Goal: Information Seeking & Learning: Learn about a topic

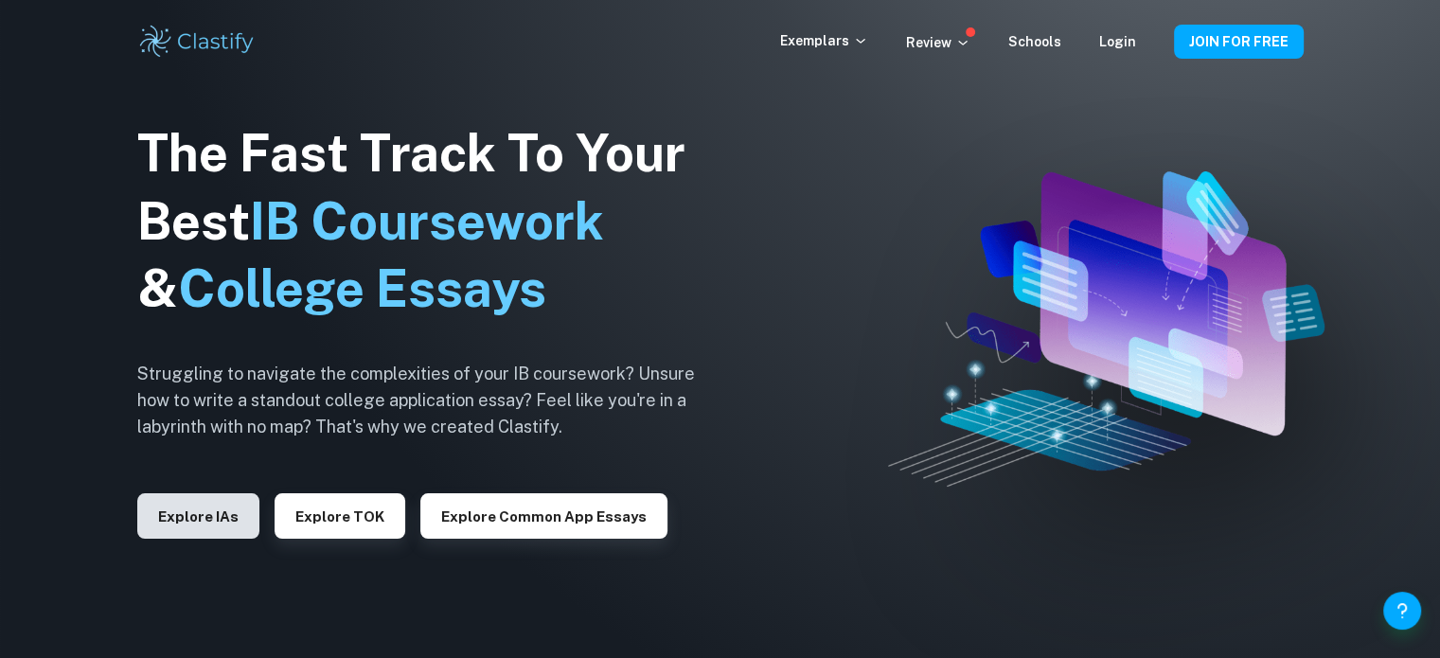
click at [168, 519] on button "Explore IAs" at bounding box center [198, 515] width 122 height 45
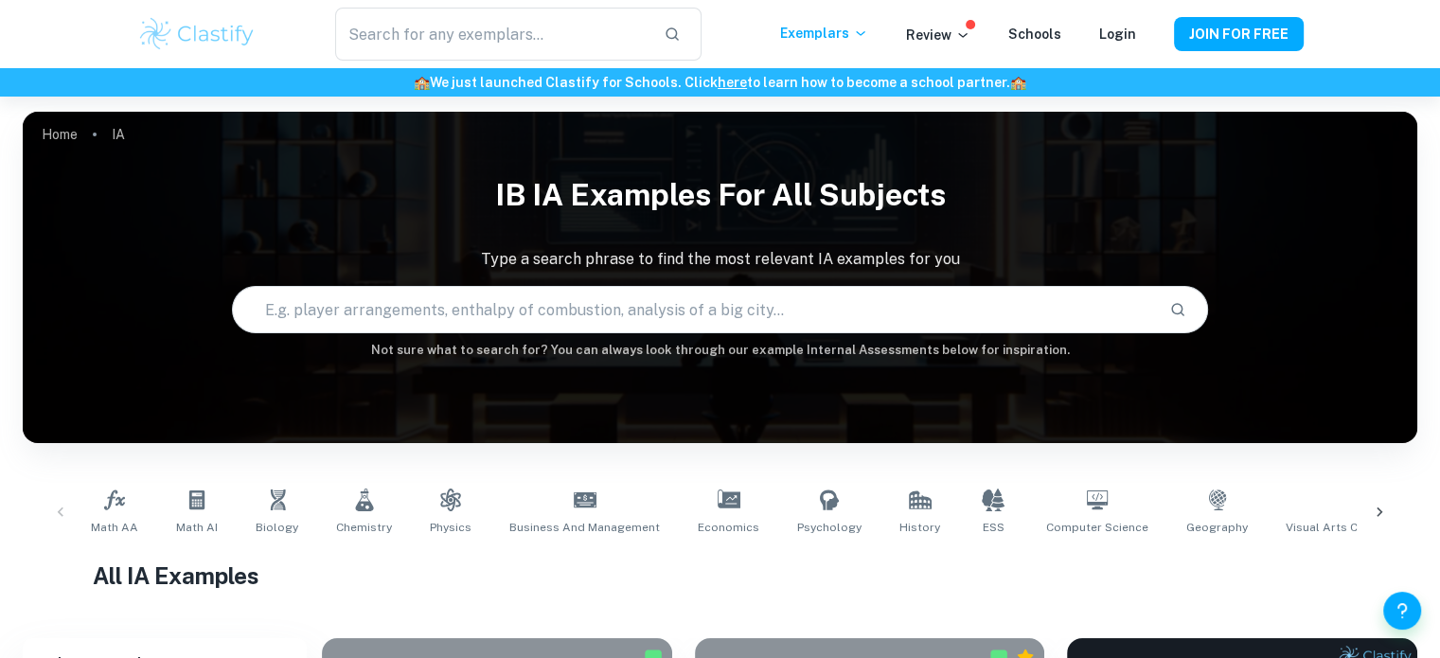
scroll to position [393, 0]
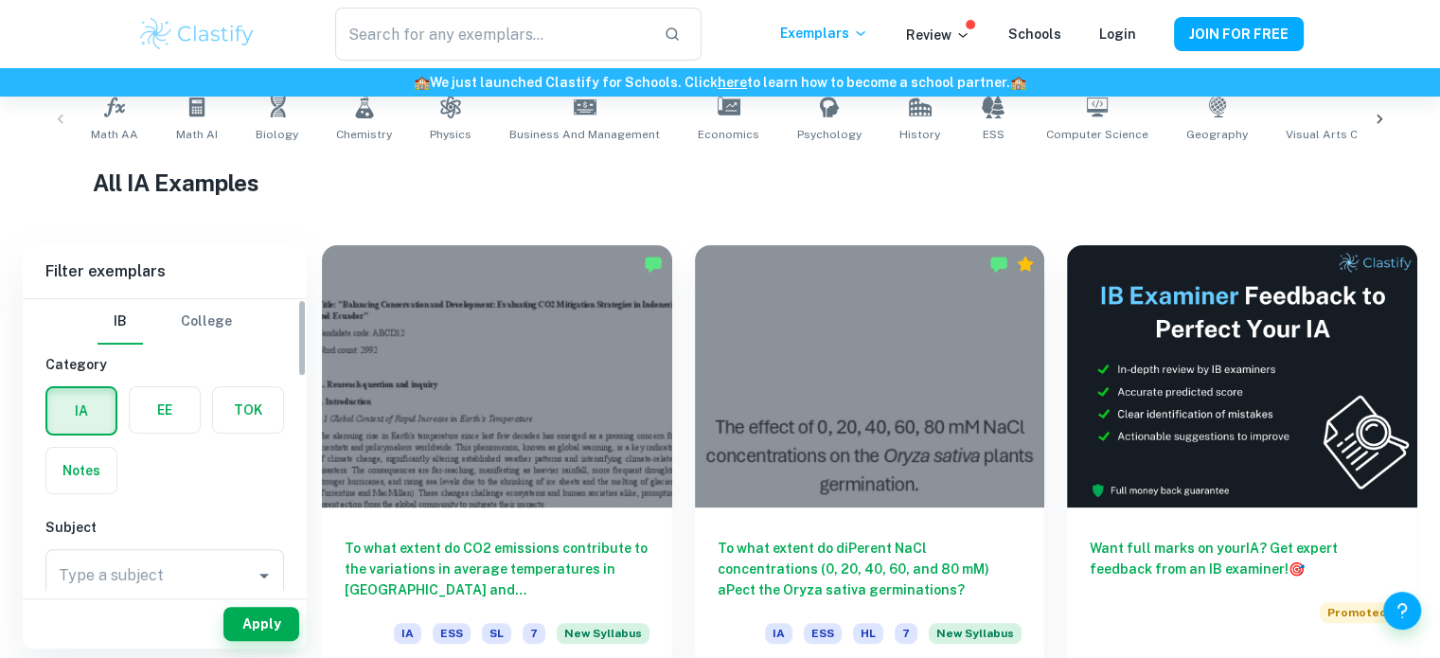
click at [172, 413] on label "button" at bounding box center [165, 409] width 70 height 45
click at [0, 0] on input "radio" at bounding box center [0, 0] width 0 height 0
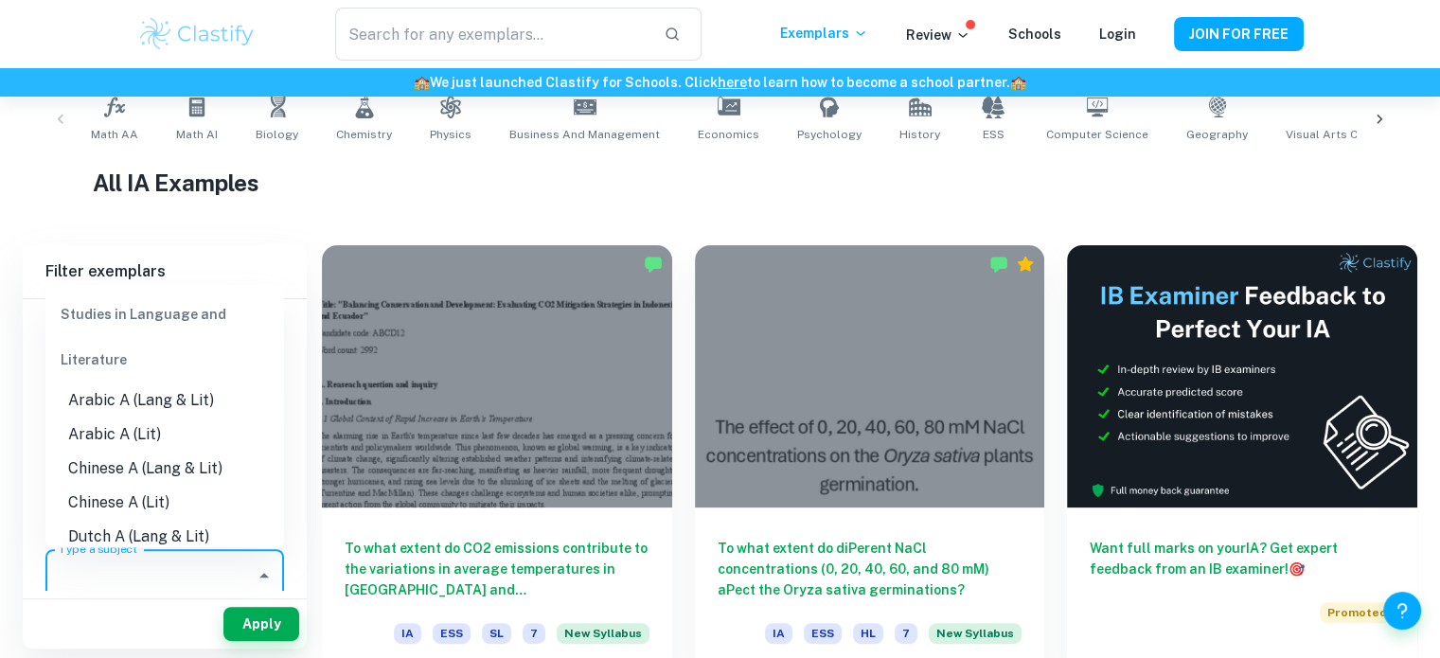
click at [201, 578] on input "Type a subject" at bounding box center [150, 576] width 193 height 36
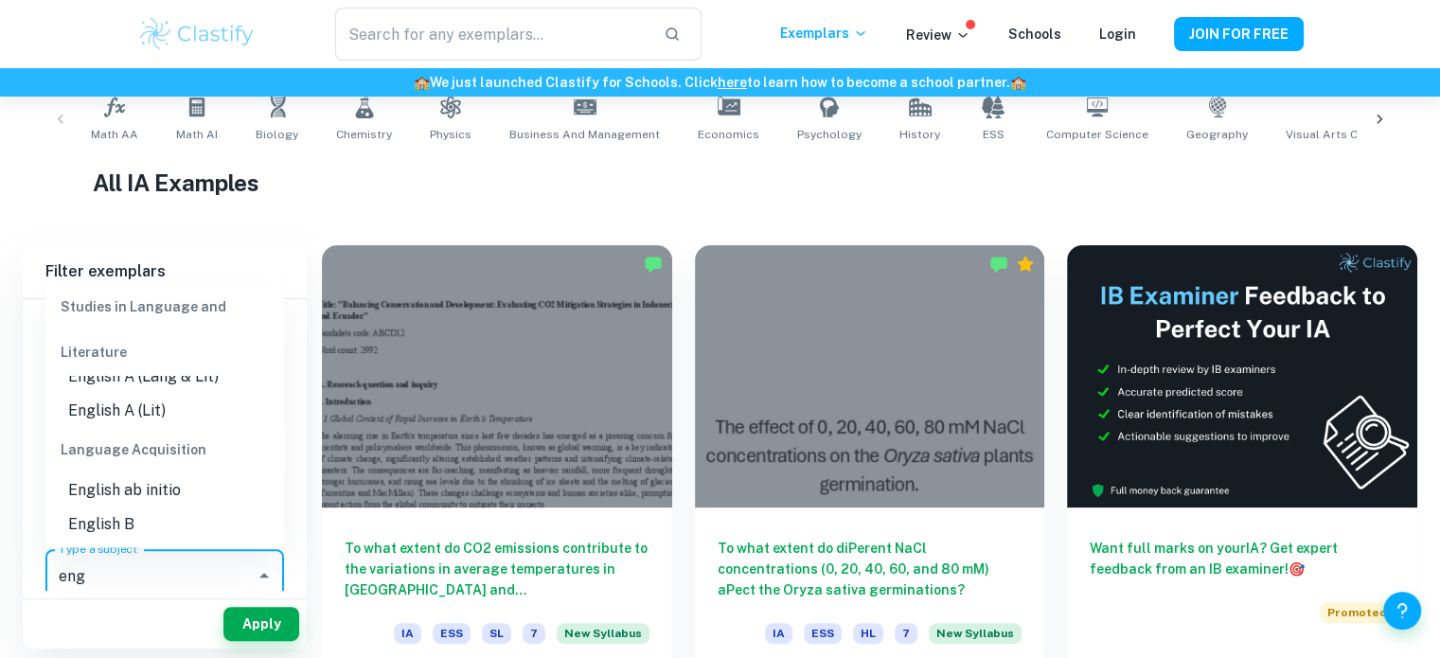
click at [199, 533] on li "English B" at bounding box center [164, 523] width 239 height 34
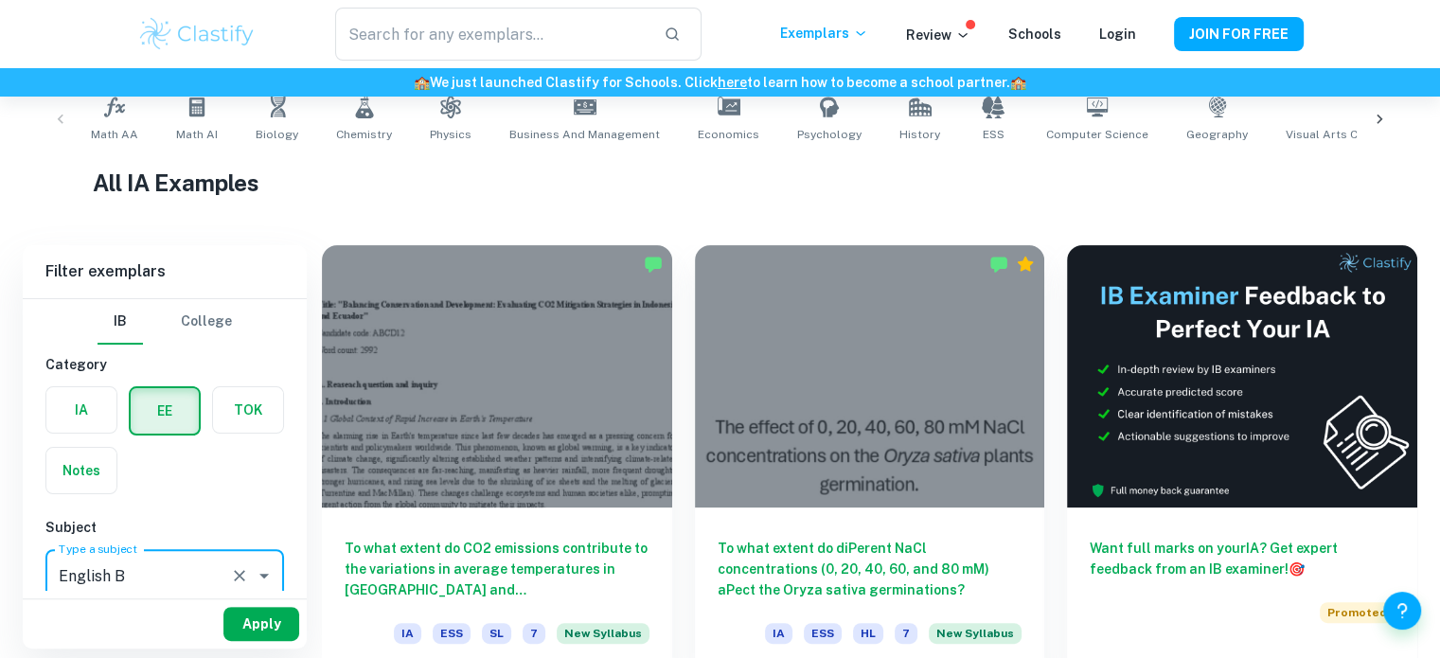
type input "English B"
click at [279, 628] on button "Apply" at bounding box center [261, 624] width 76 height 34
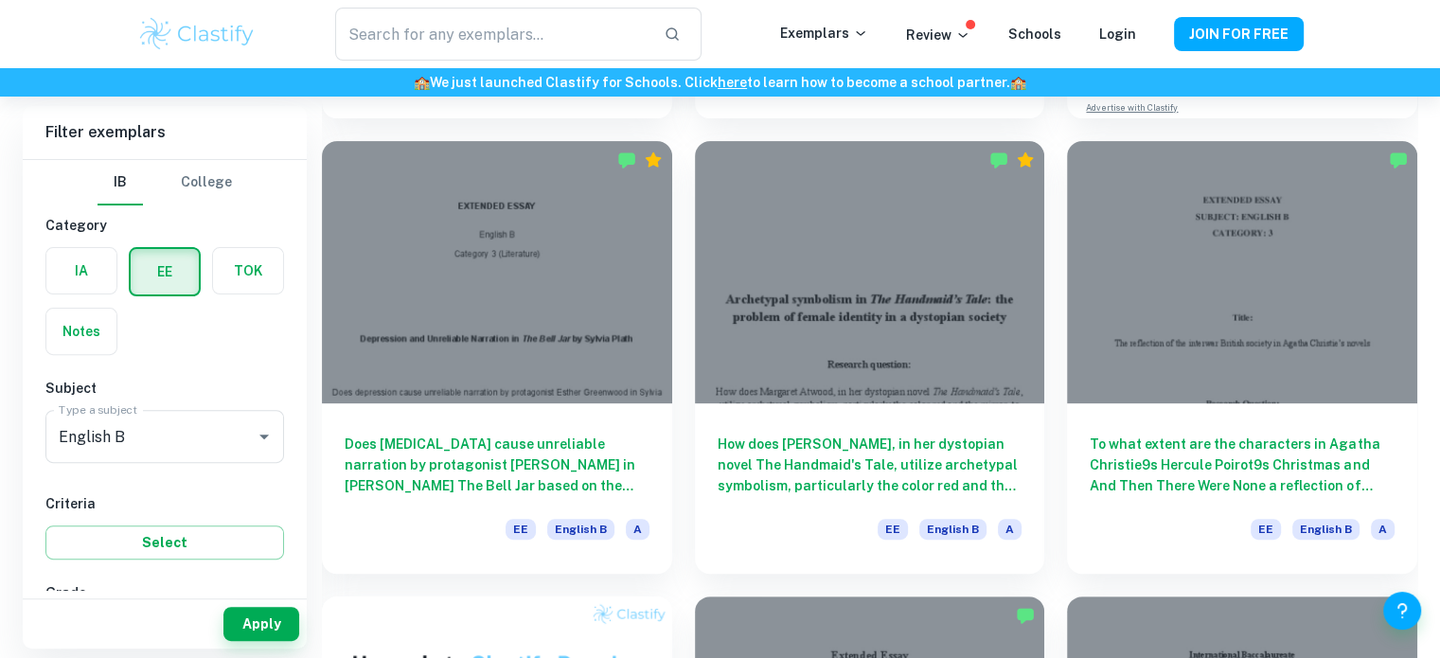
scroll to position [526, 0]
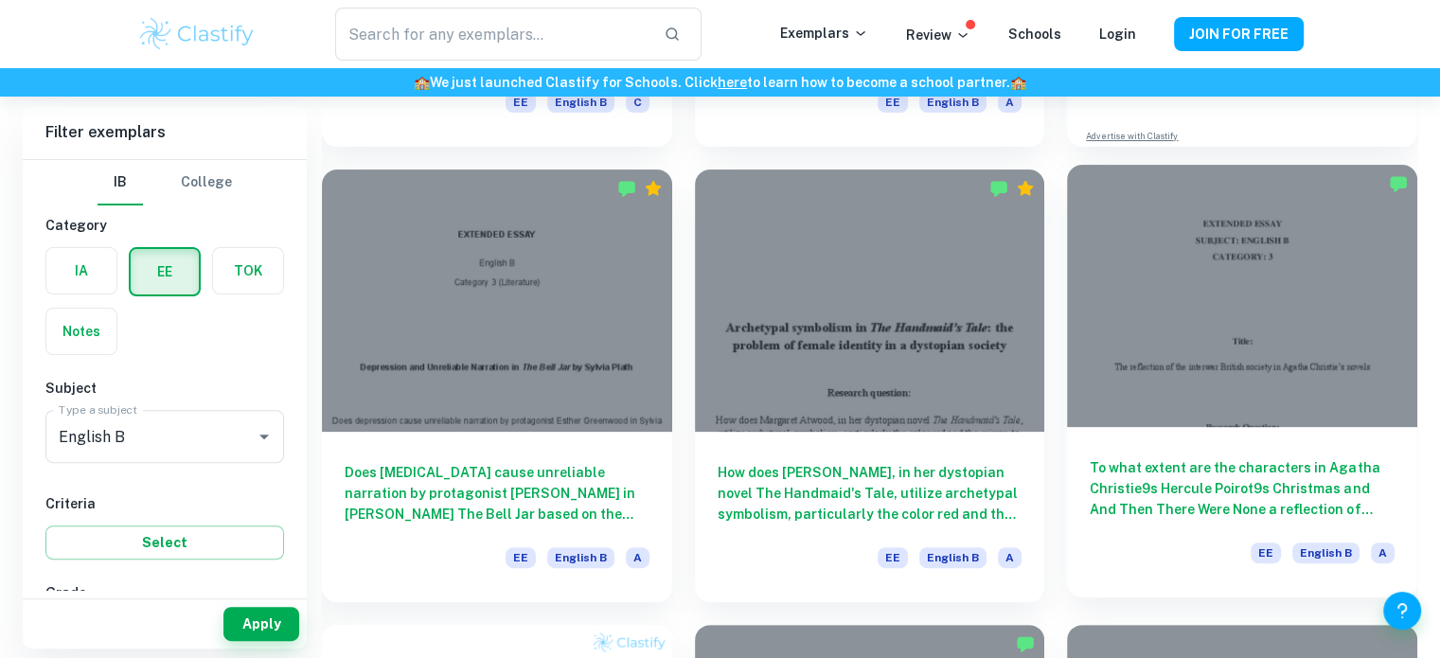
click at [1246, 374] on div at bounding box center [1242, 296] width 350 height 262
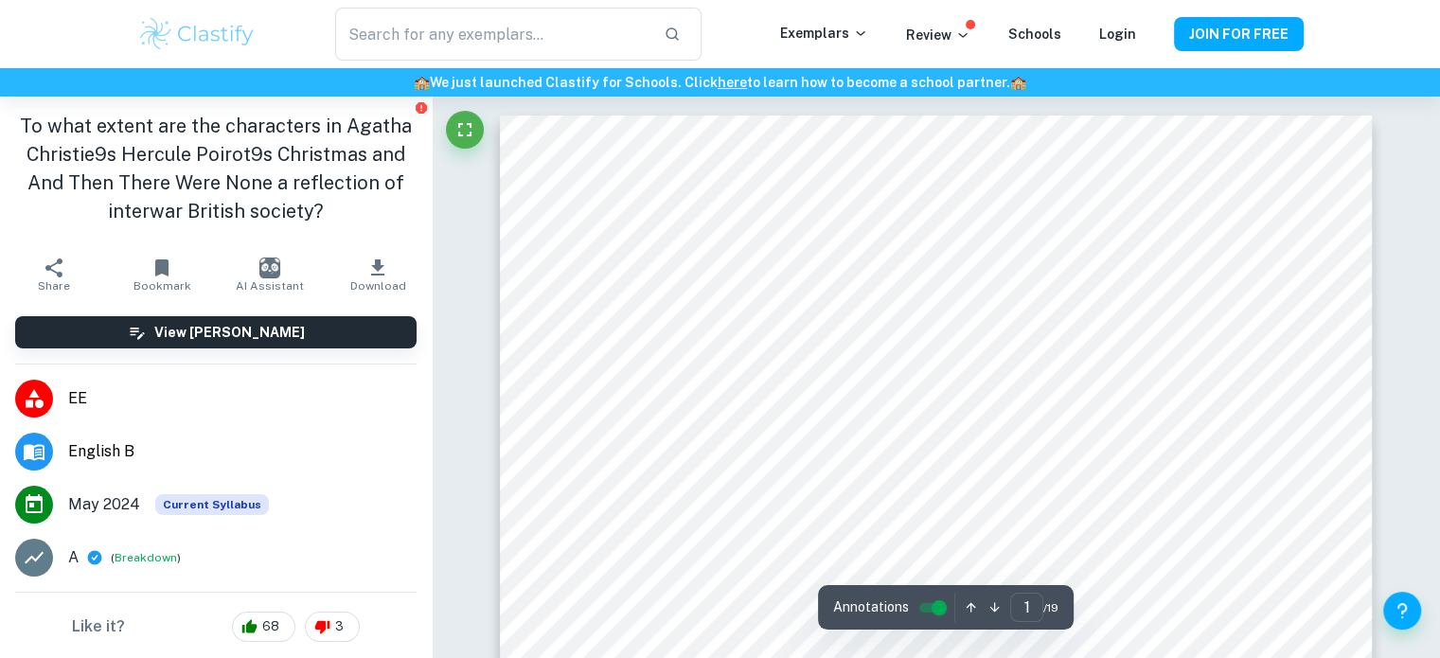
click at [993, 604] on icon "button" at bounding box center [994, 607] width 14 height 14
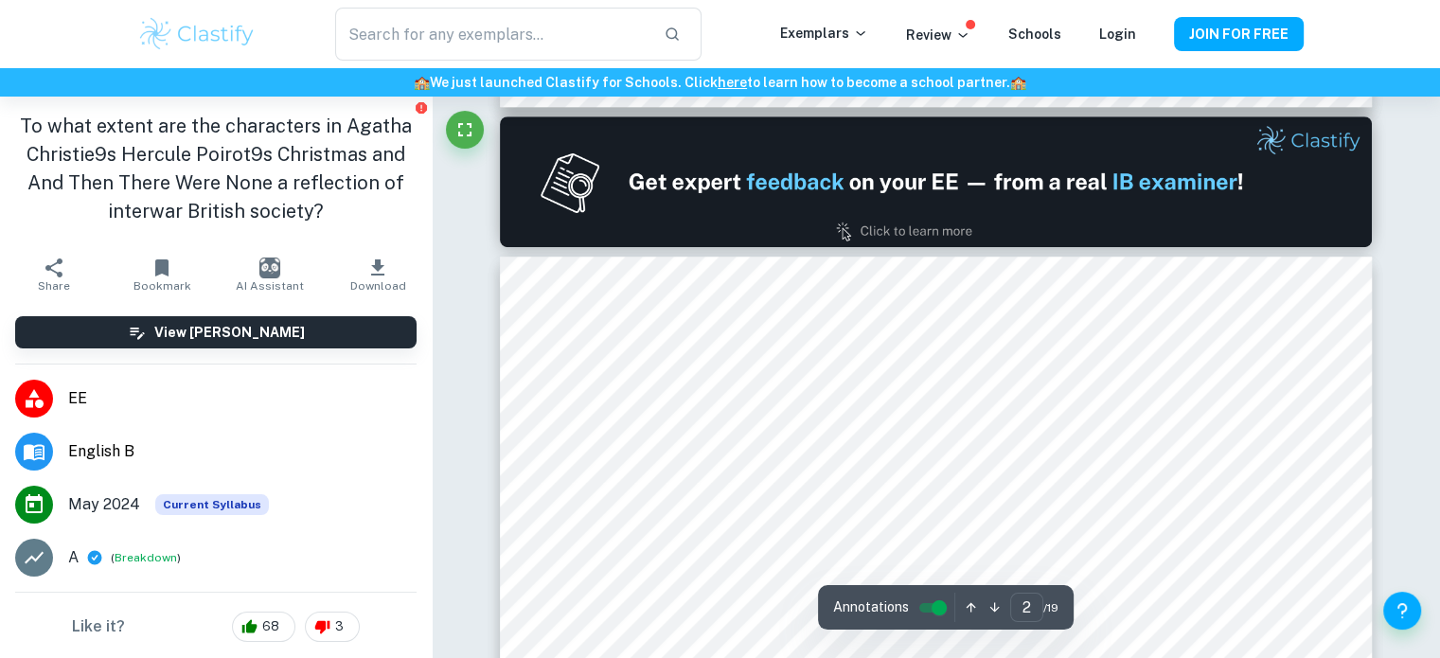
click at [993, 604] on icon "button" at bounding box center [994, 607] width 14 height 14
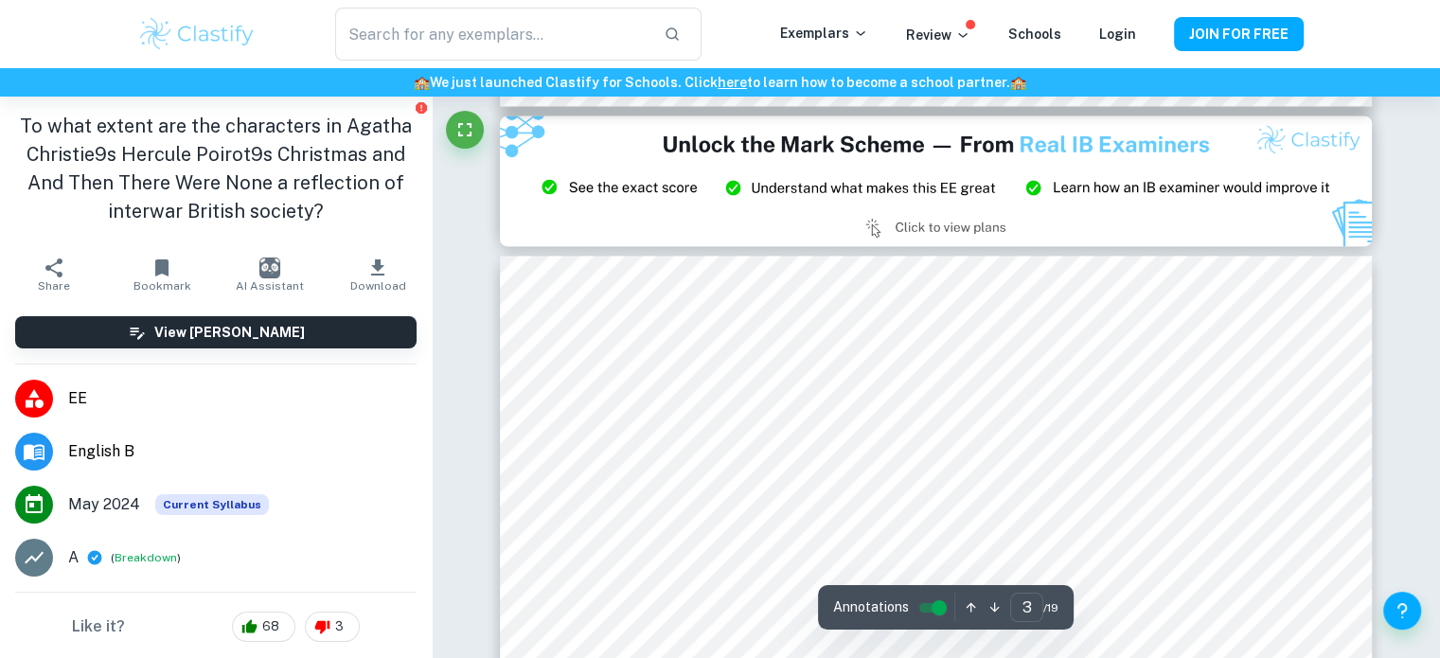
click at [993, 604] on icon "button" at bounding box center [994, 607] width 14 height 14
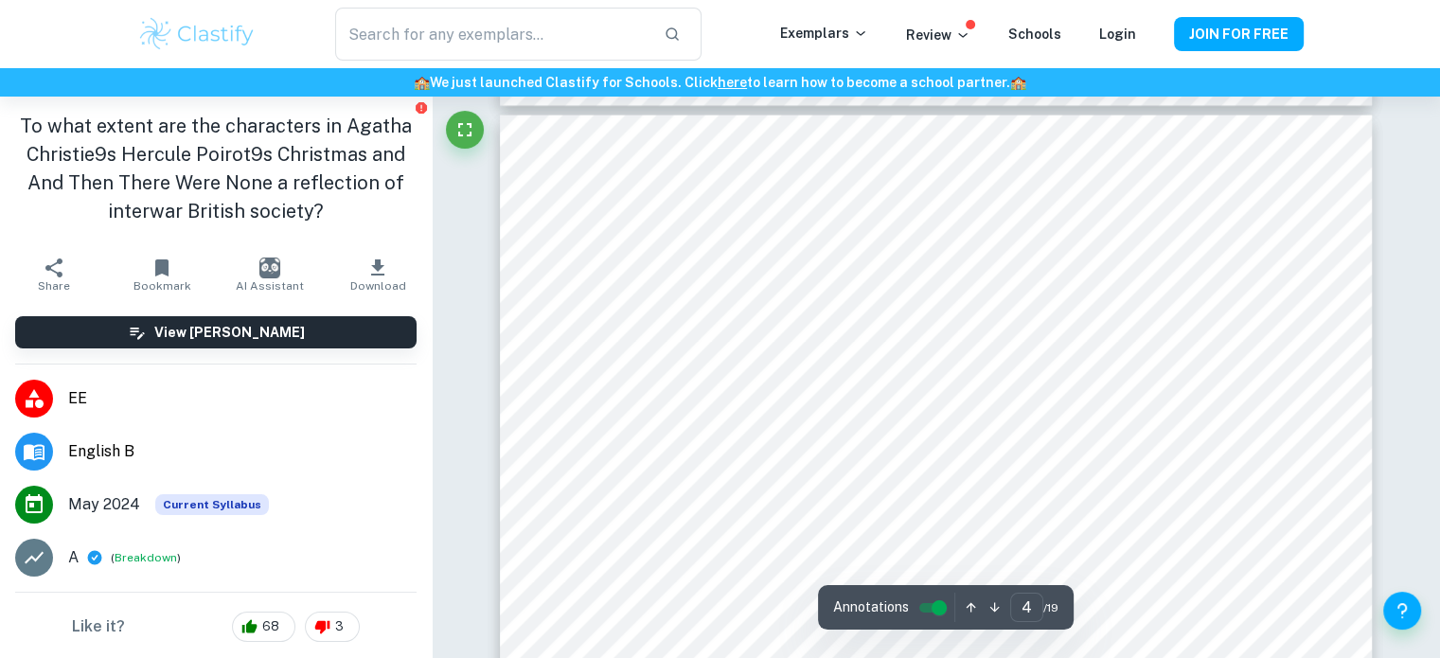
click at [993, 604] on icon "button" at bounding box center [994, 607] width 14 height 14
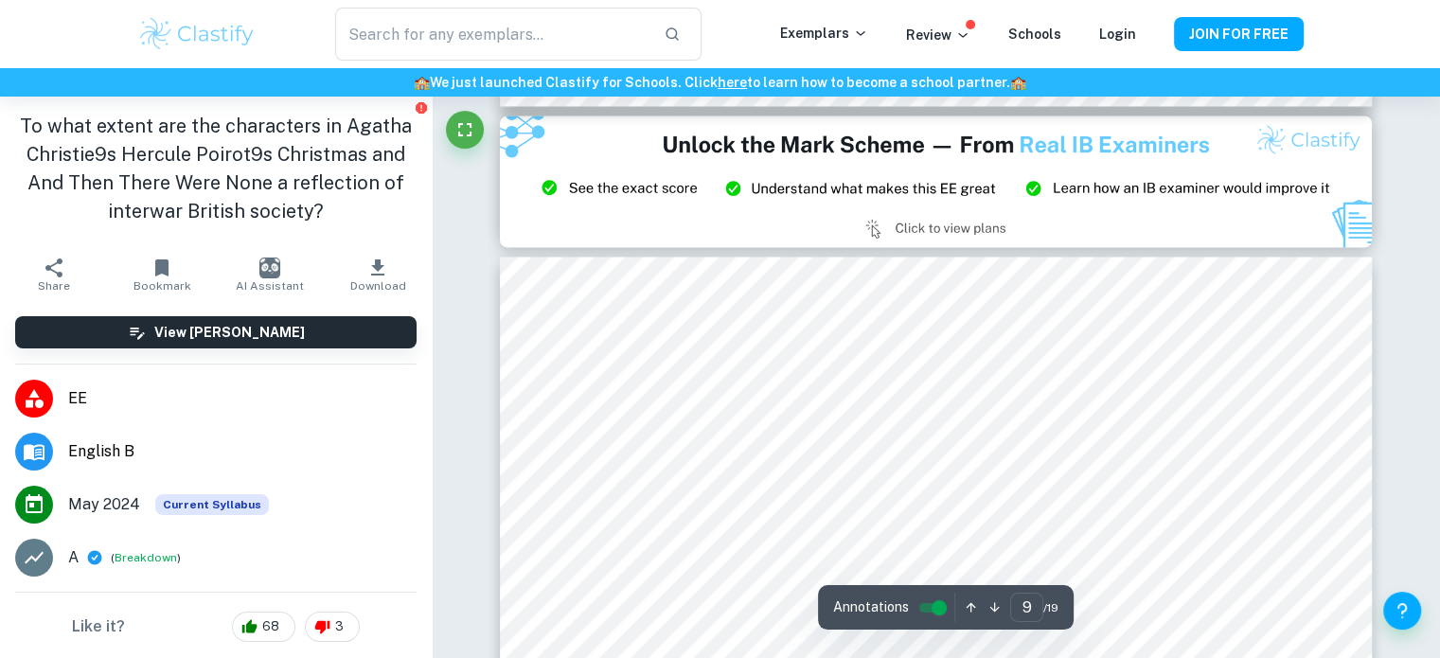
click at [993, 604] on icon "button" at bounding box center [994, 607] width 14 height 14
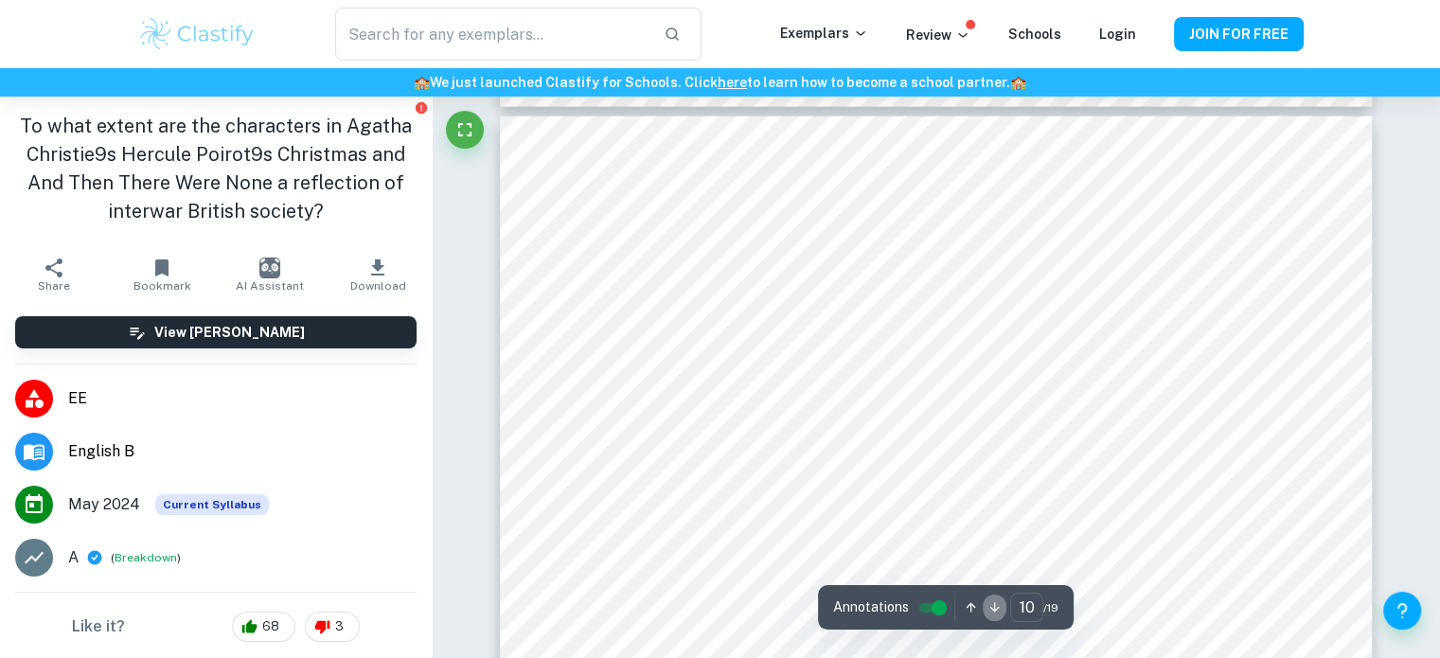
click at [993, 604] on icon "button" at bounding box center [994, 607] width 14 height 14
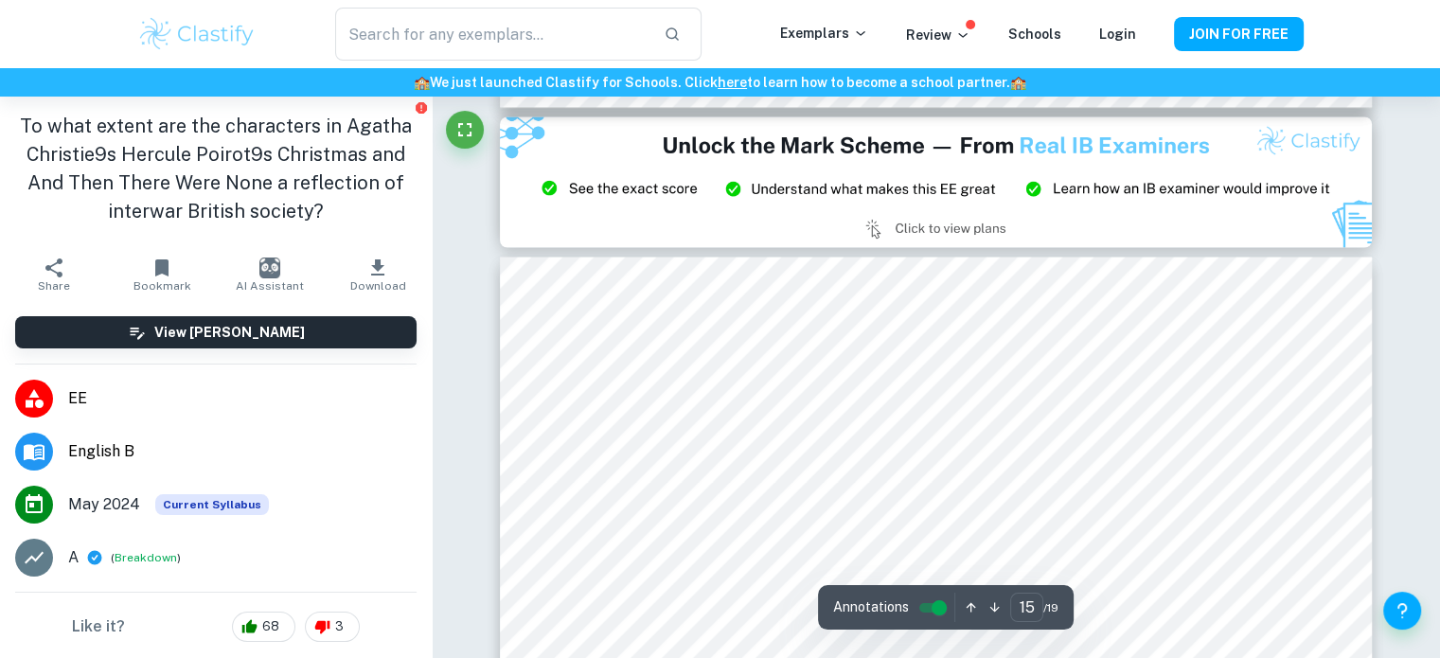
click at [993, 604] on icon "button" at bounding box center [994, 607] width 14 height 14
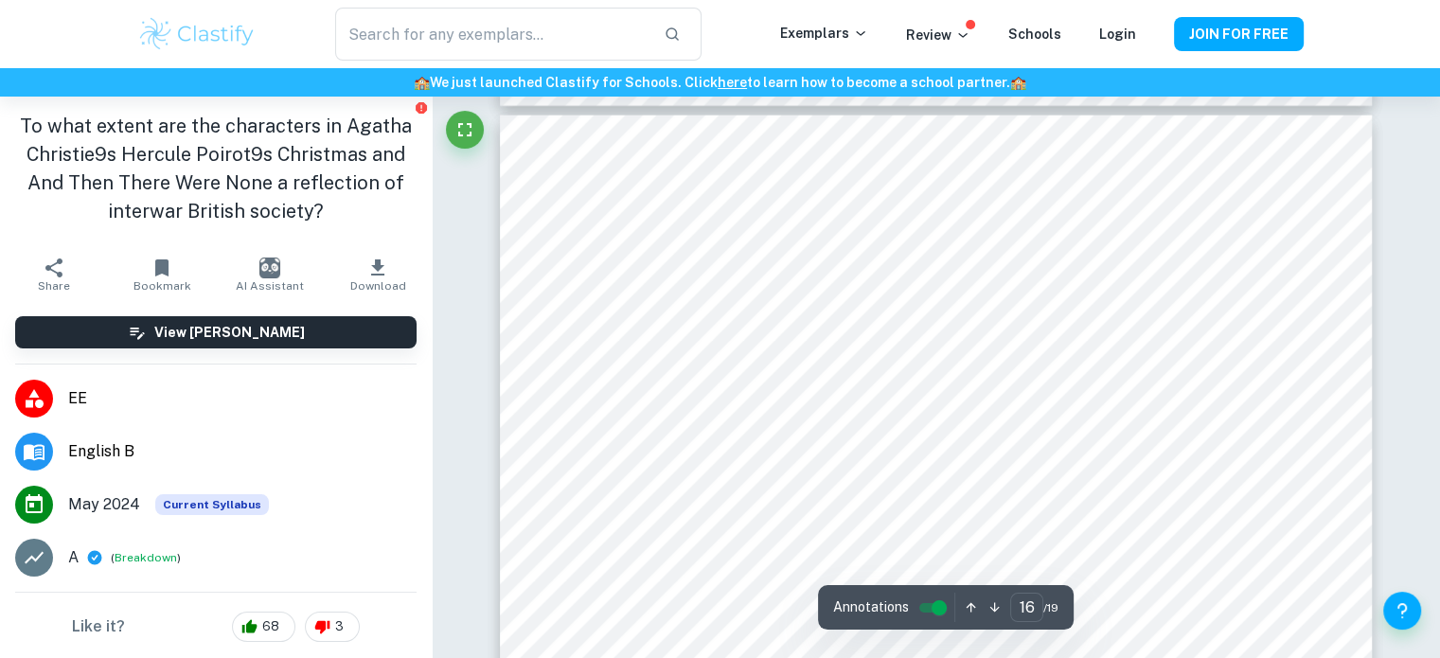
click at [993, 604] on icon "button" at bounding box center [994, 607] width 14 height 14
click at [966, 602] on icon "button" at bounding box center [971, 607] width 14 height 14
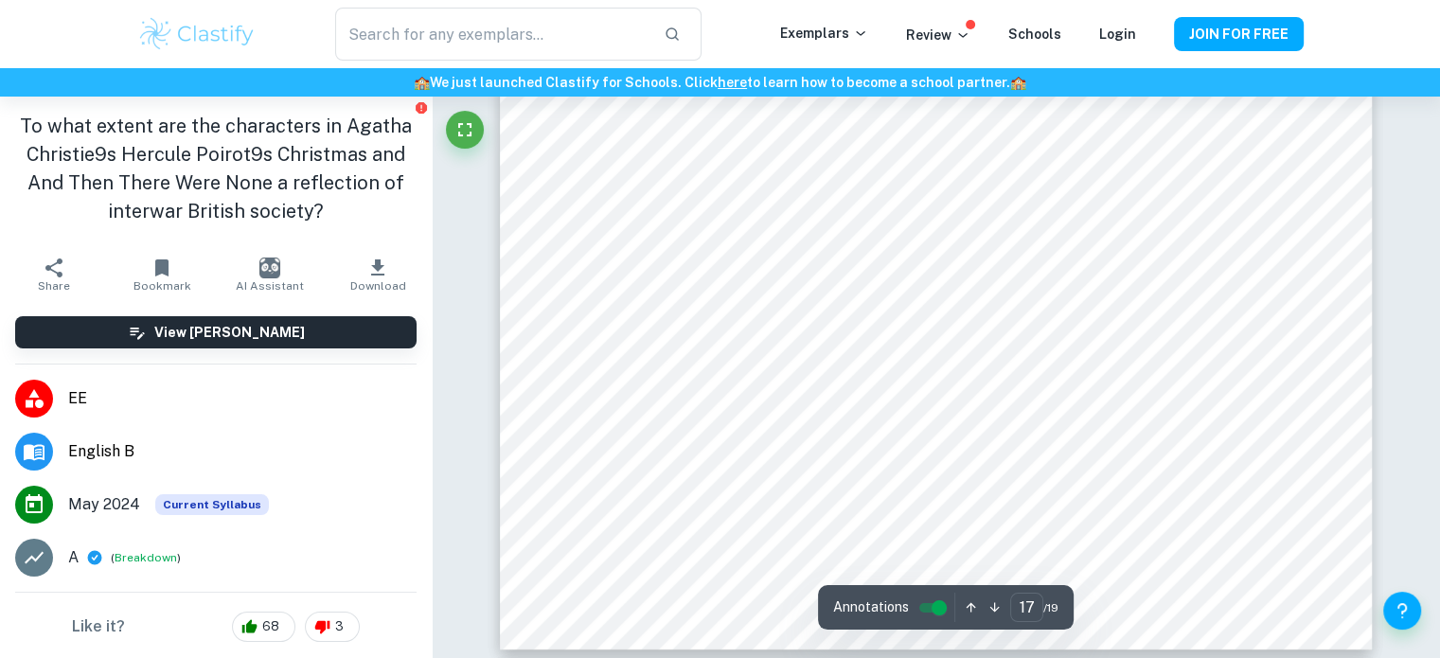
scroll to position [21148, 0]
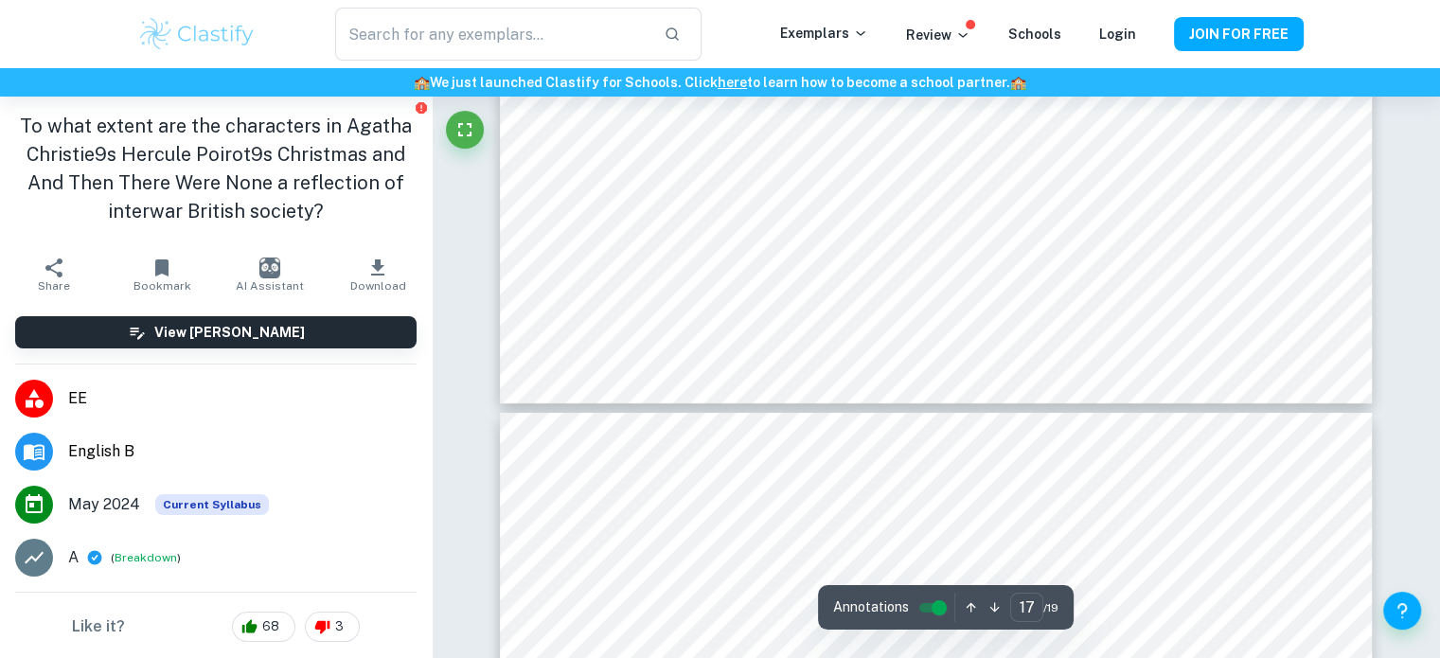
type input "18"
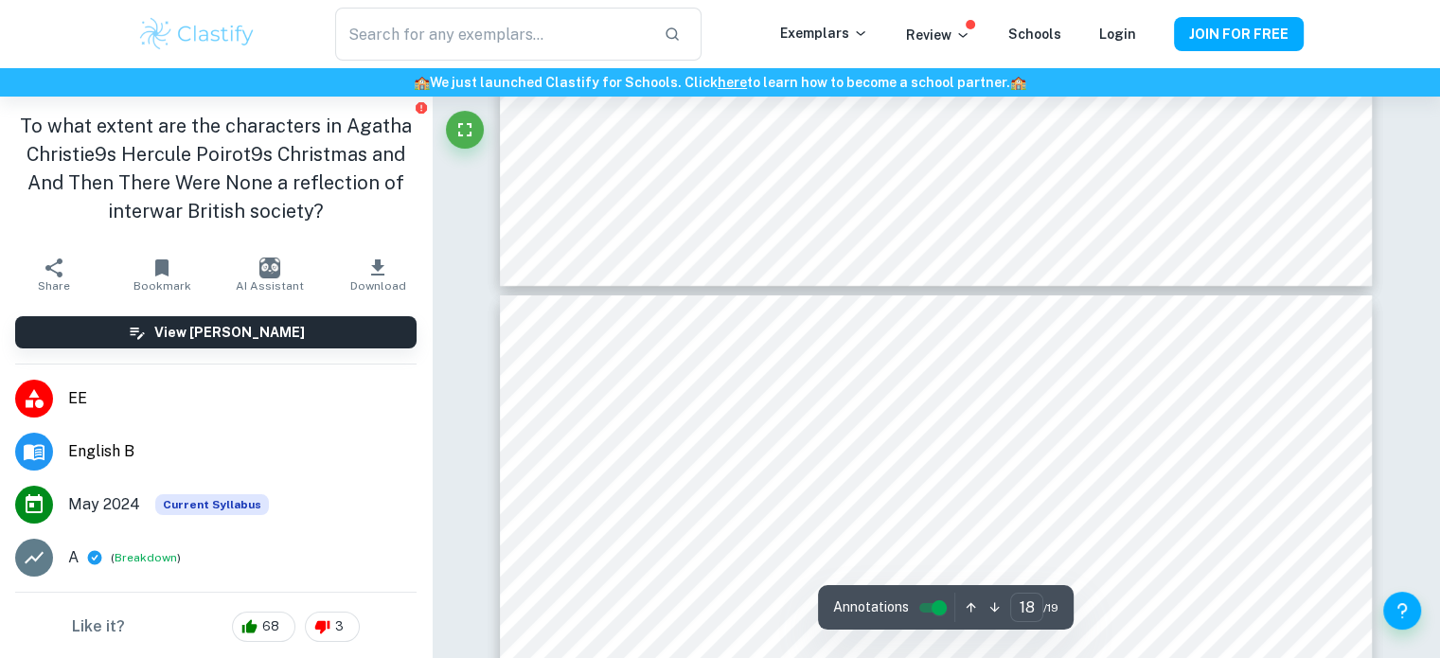
scroll to position [21805, 0]
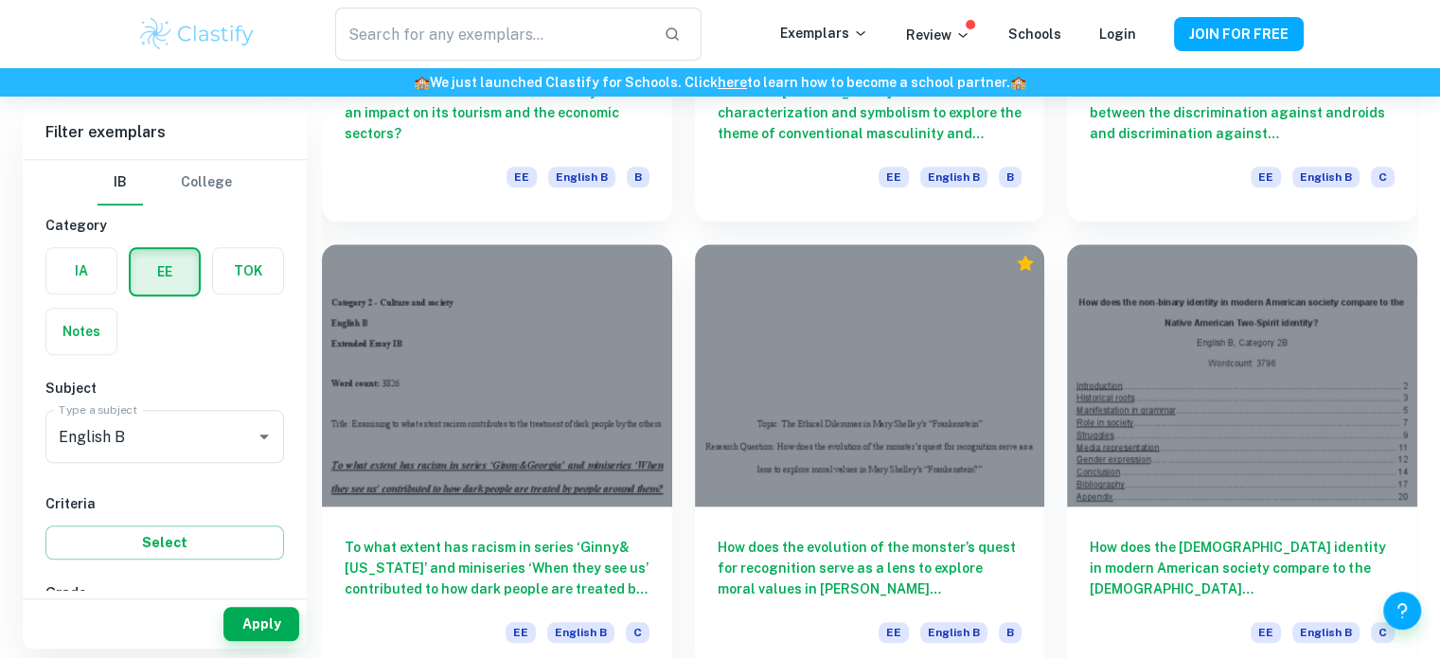
scroll to position [1828, 0]
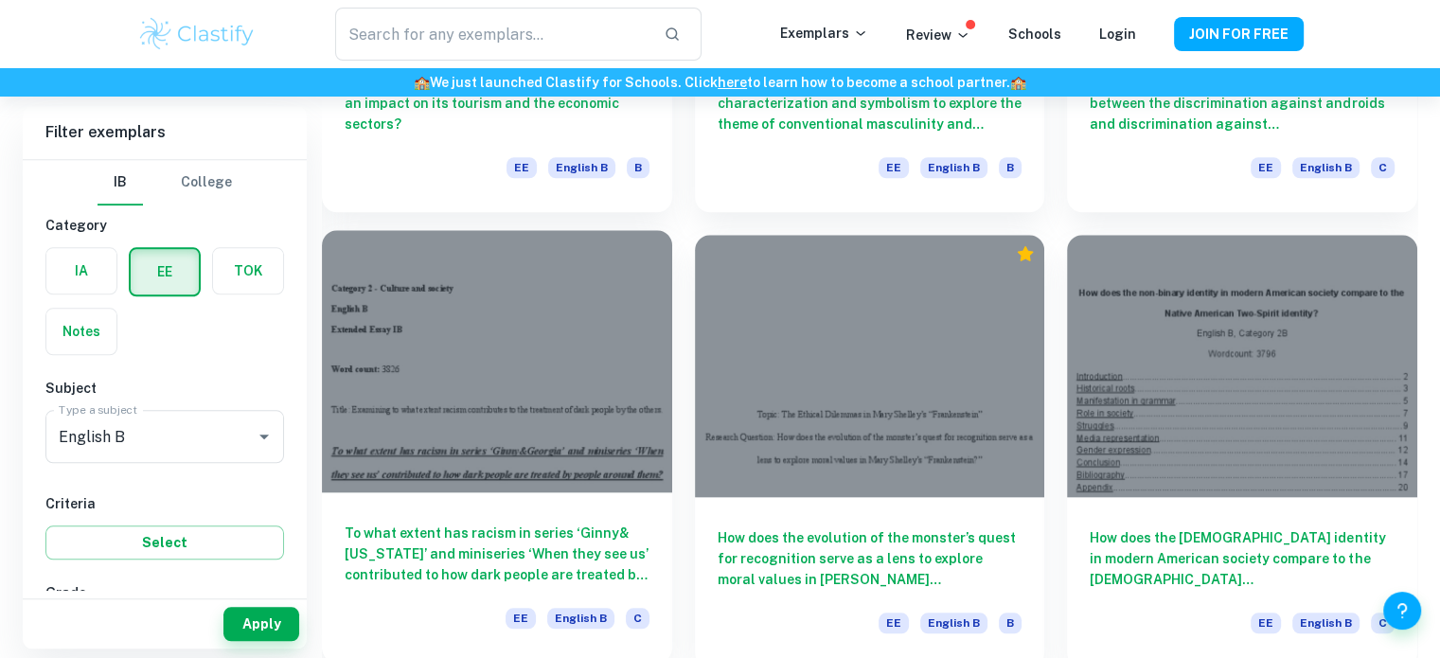
click at [574, 539] on h6 "To what extent has racism in series ‘Ginny&[US_STATE]’ and miniseries ‘When the…" at bounding box center [497, 554] width 305 height 62
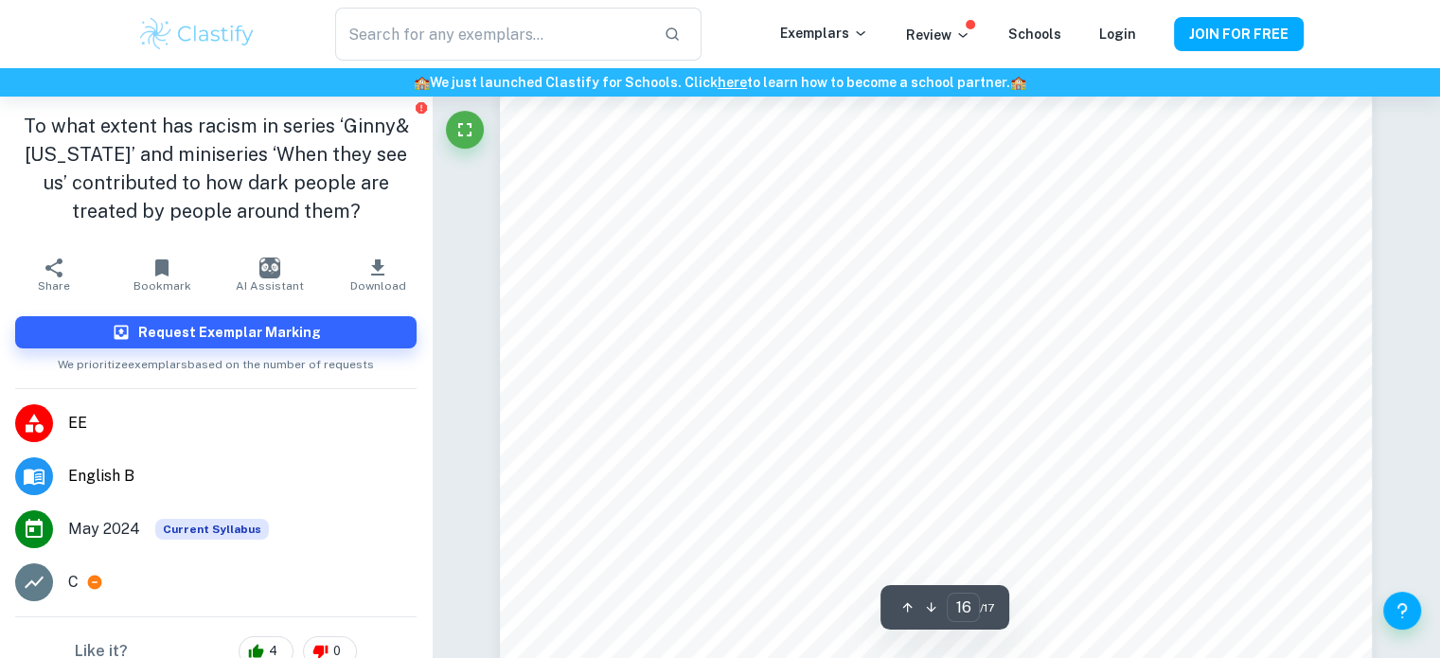
scroll to position [19871, 0]
type input "17"
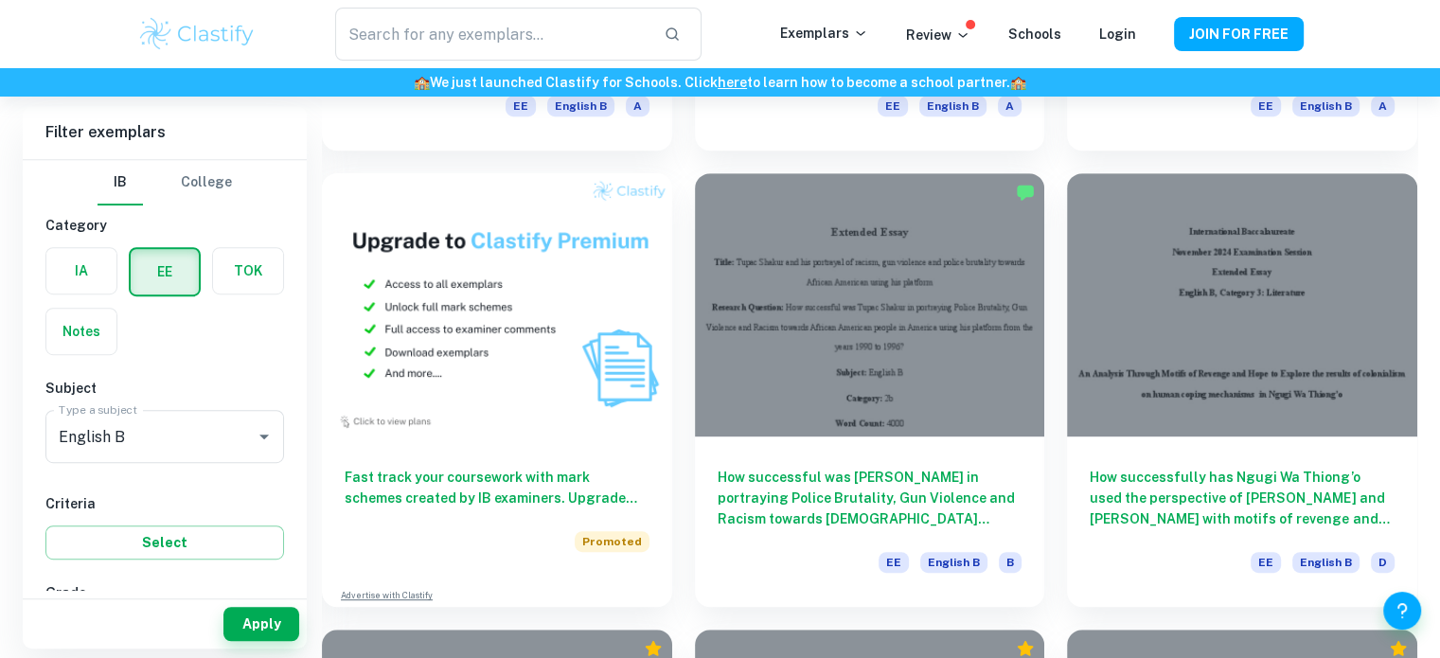
scroll to position [996, 0]
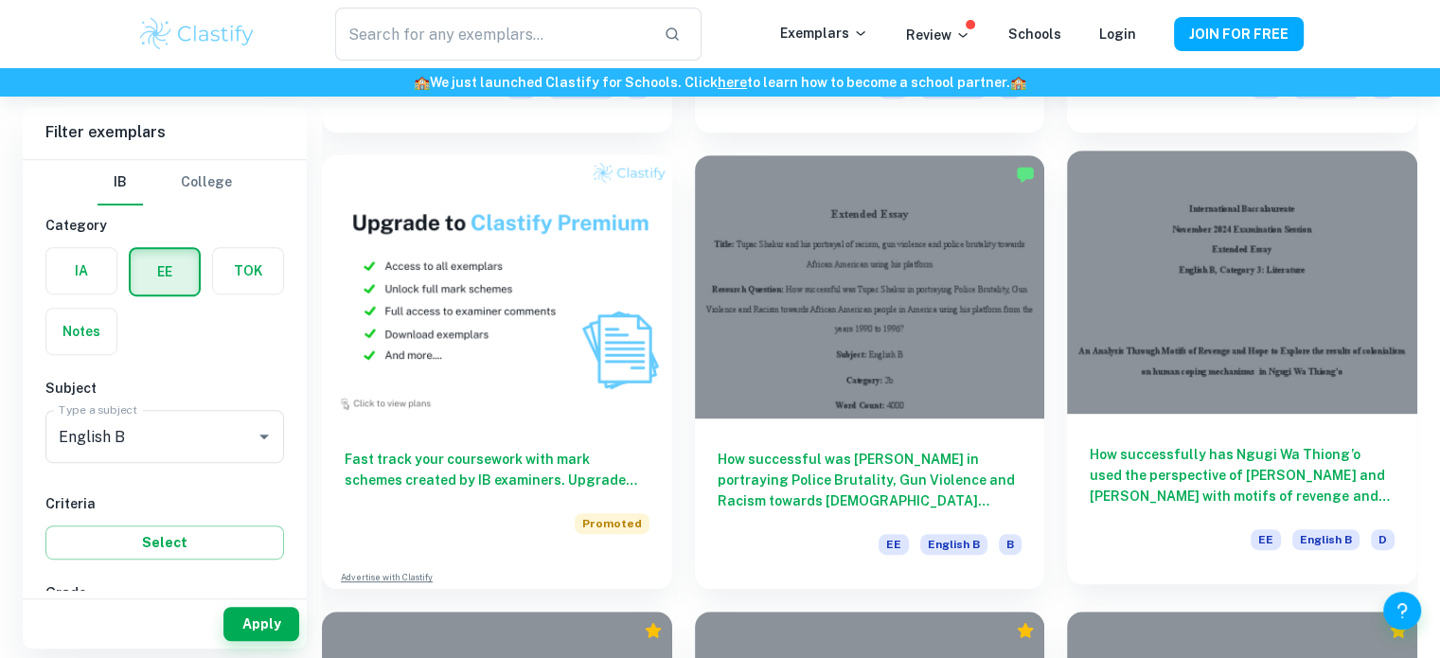
click at [1332, 474] on h6 "How successfully has Ngugi Wa Thiong’o used the perspective of [PERSON_NAME] an…" at bounding box center [1242, 475] width 305 height 62
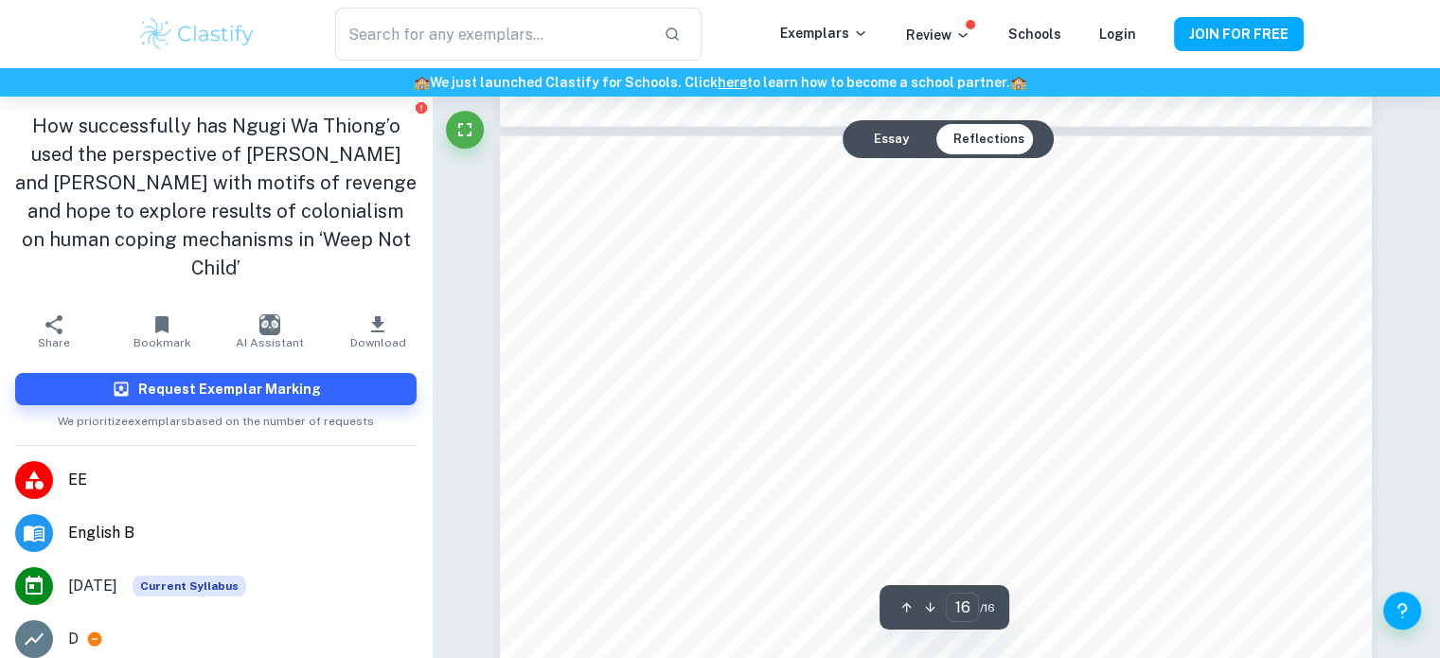
scroll to position [19121, 0]
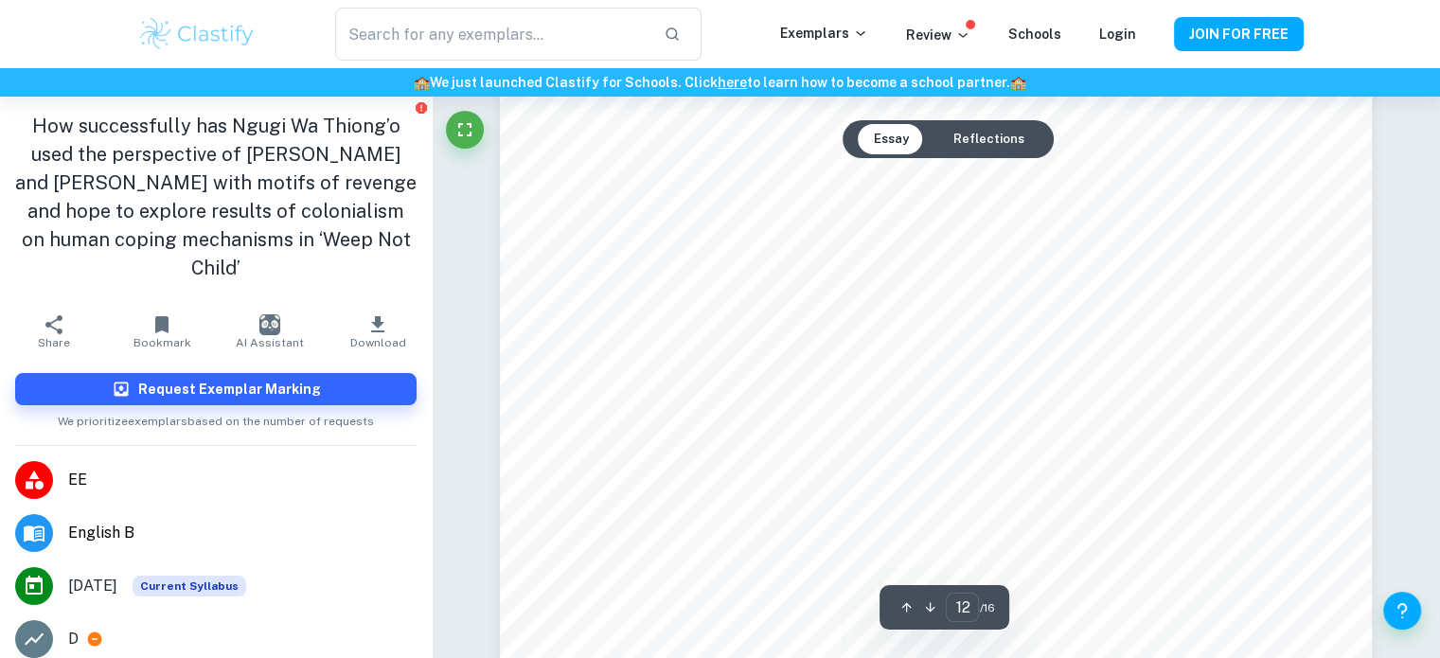
type input "11"
